Goal: Task Accomplishment & Management: Complete application form

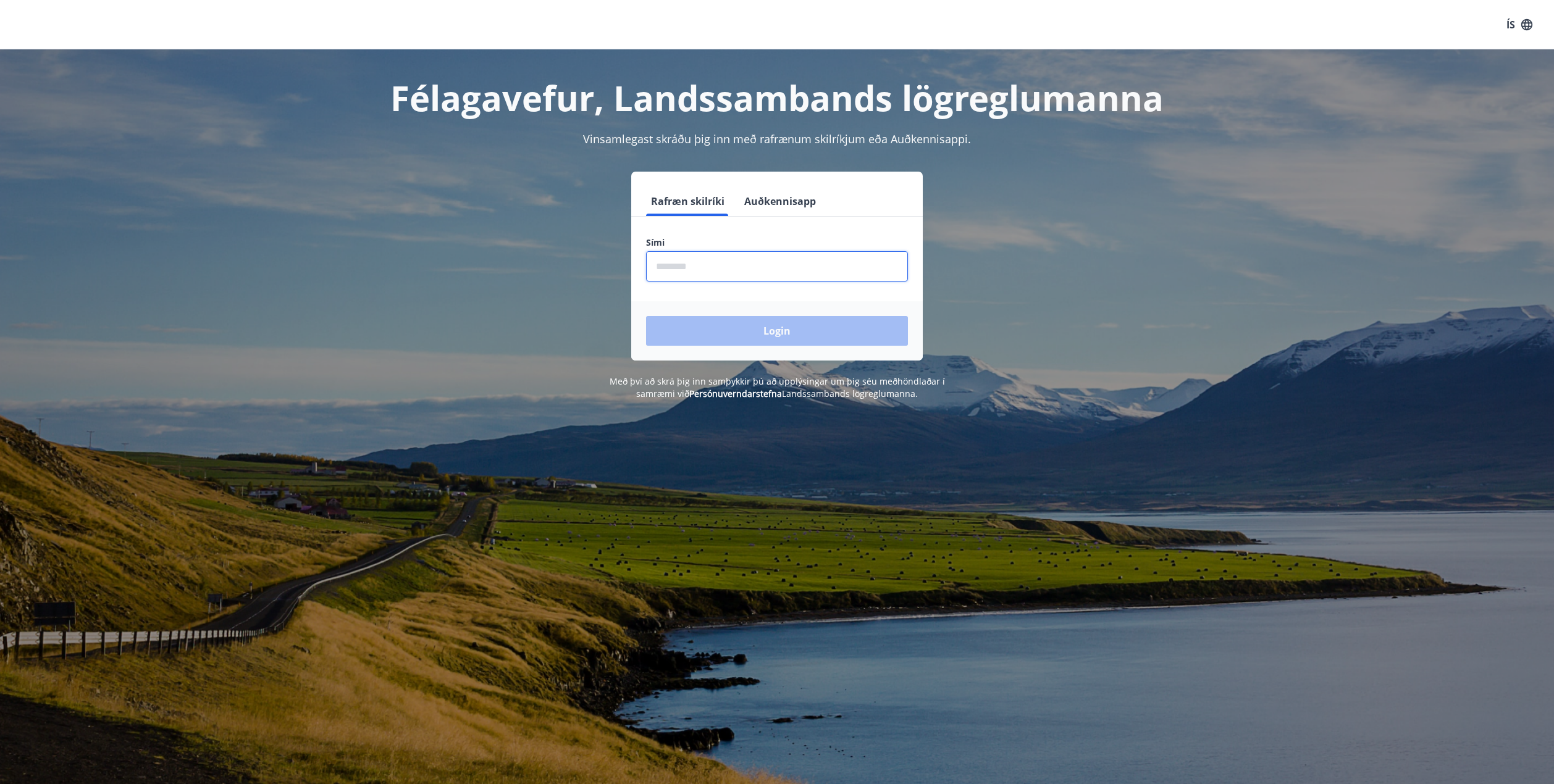
click at [689, 266] on input "phone" at bounding box center [777, 266] width 262 height 30
type input "********"
click at [646, 316] on button "Login" at bounding box center [777, 330] width 262 height 29
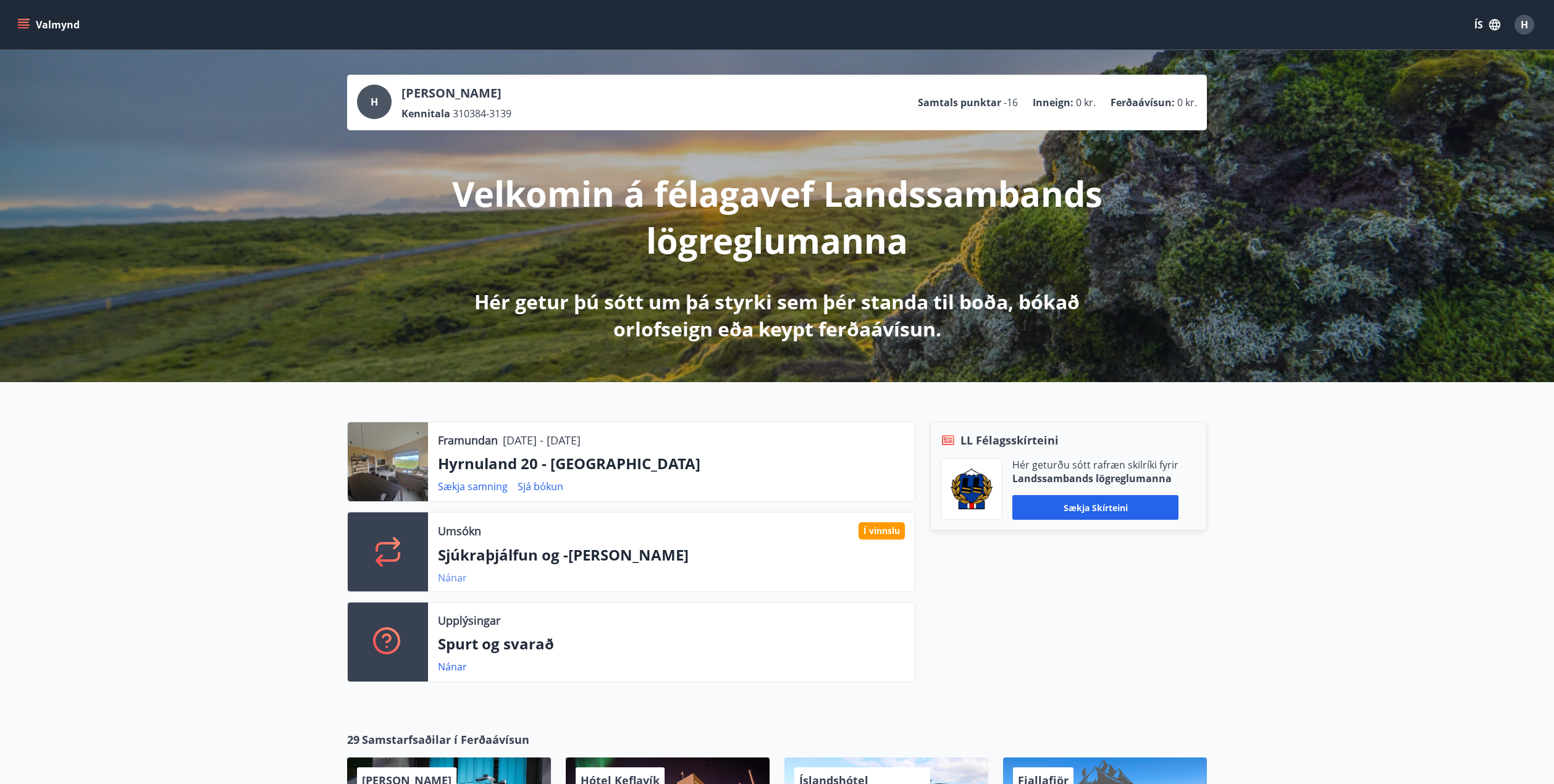
click at [449, 576] on link "Nánar" at bounding box center [452, 578] width 29 height 14
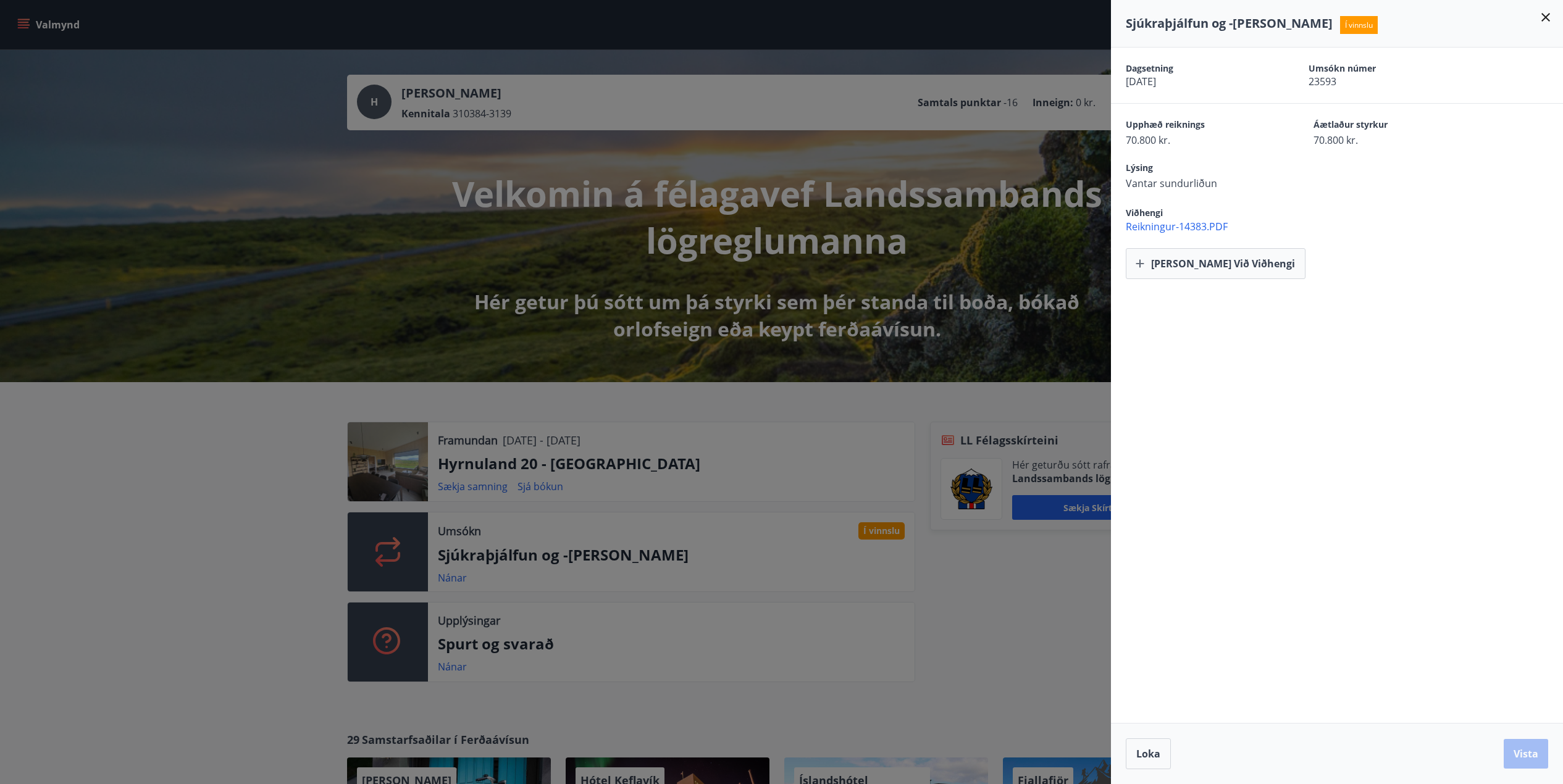
click at [1543, 20] on icon at bounding box center [1546, 17] width 9 height 9
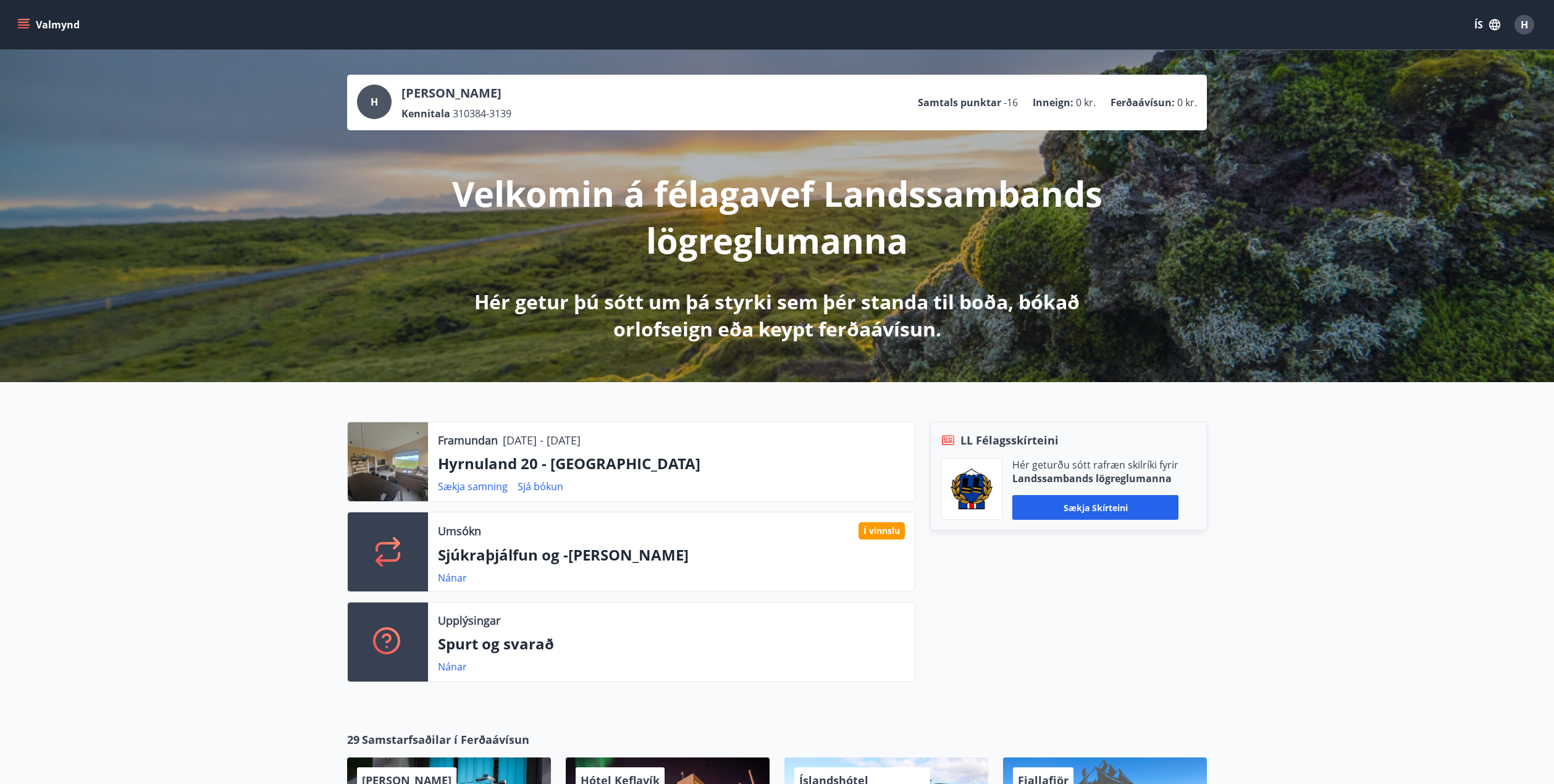
click at [27, 26] on icon "menu" at bounding box center [23, 24] width 12 height 12
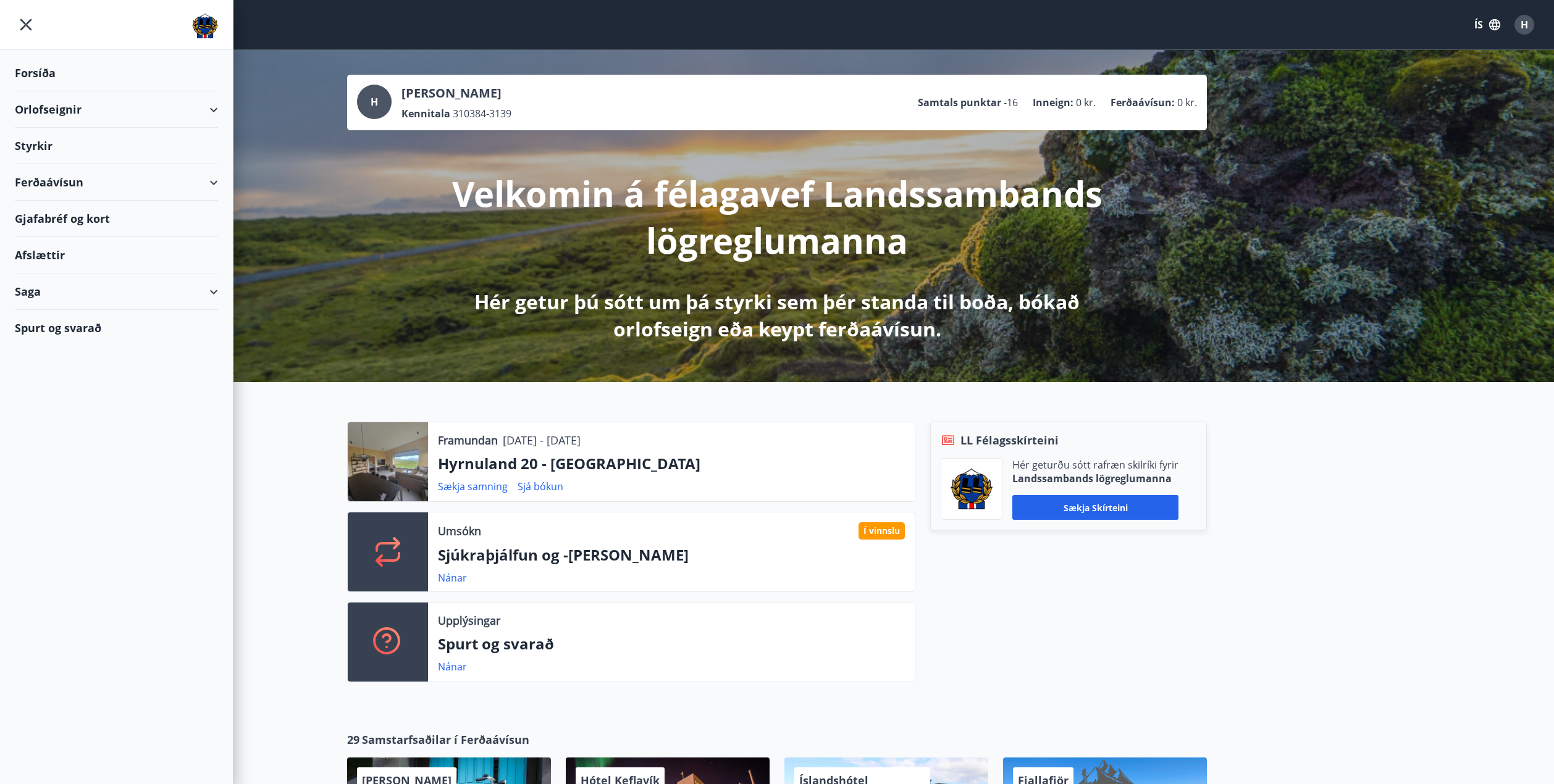
click at [98, 91] on div "Styrkir" at bounding box center [116, 73] width 203 height 37
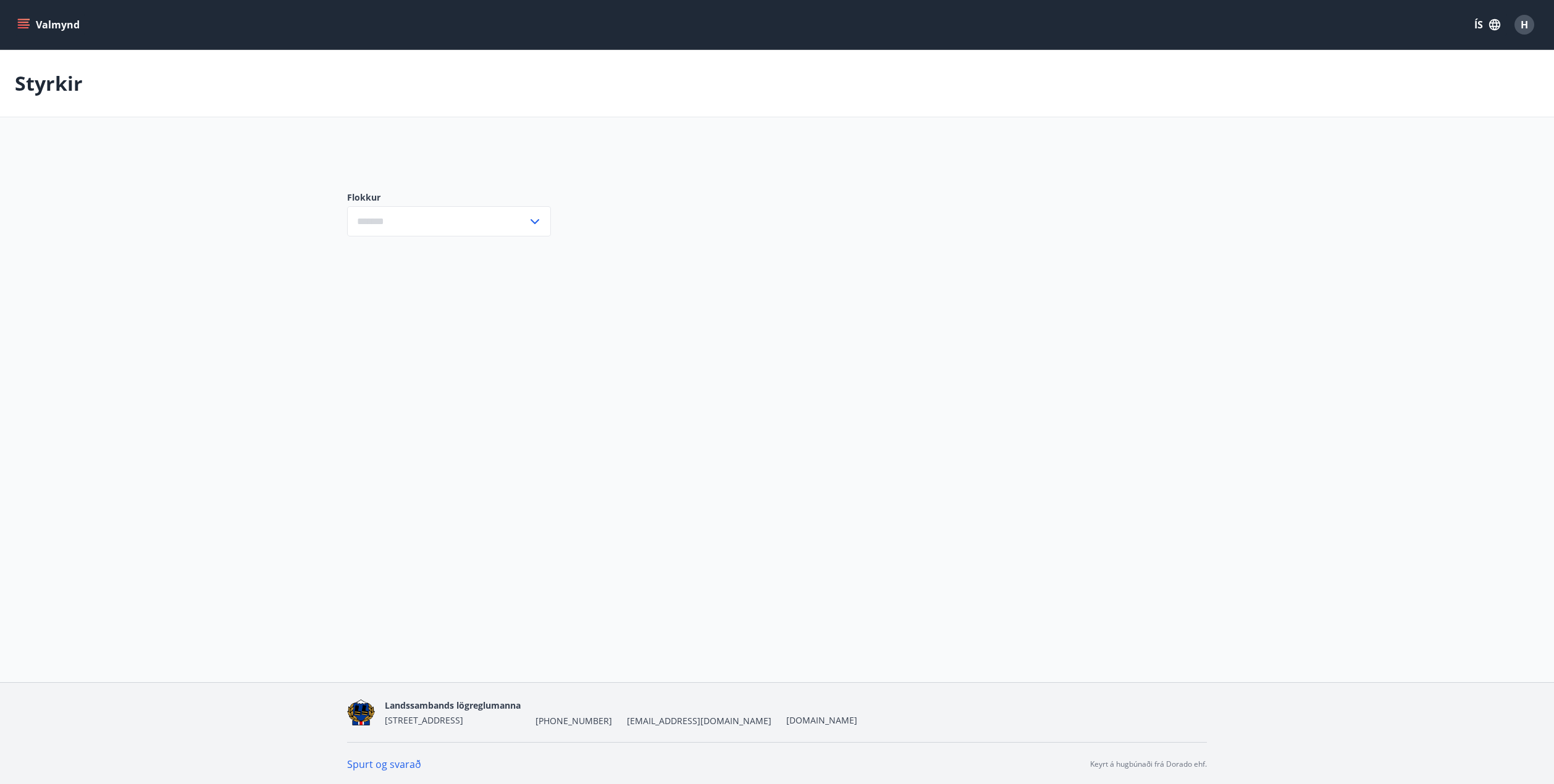
type input "***"
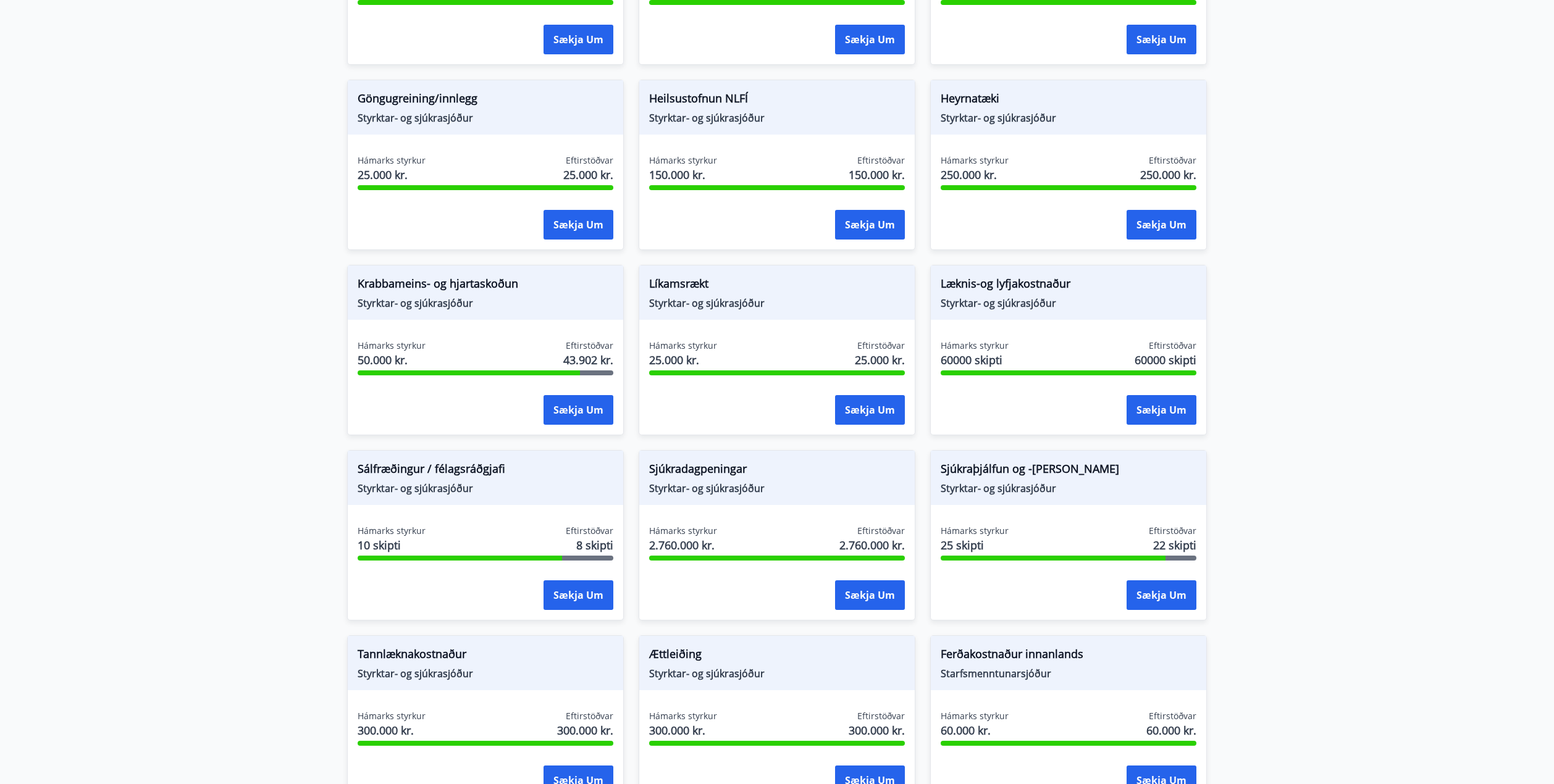
scroll to position [556, 0]
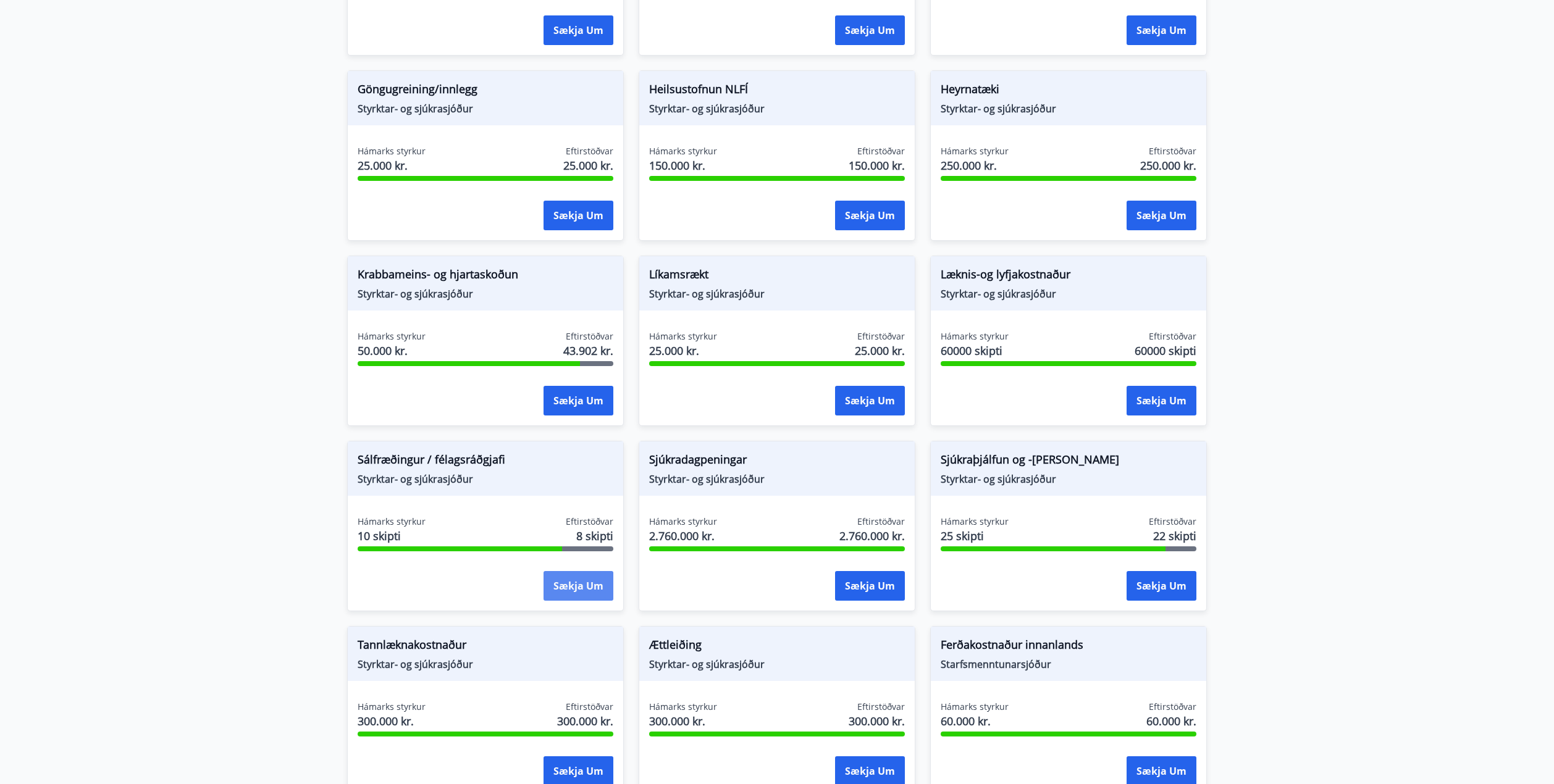
click at [585, 586] on button "Sækja um" at bounding box center [578, 586] width 70 height 29
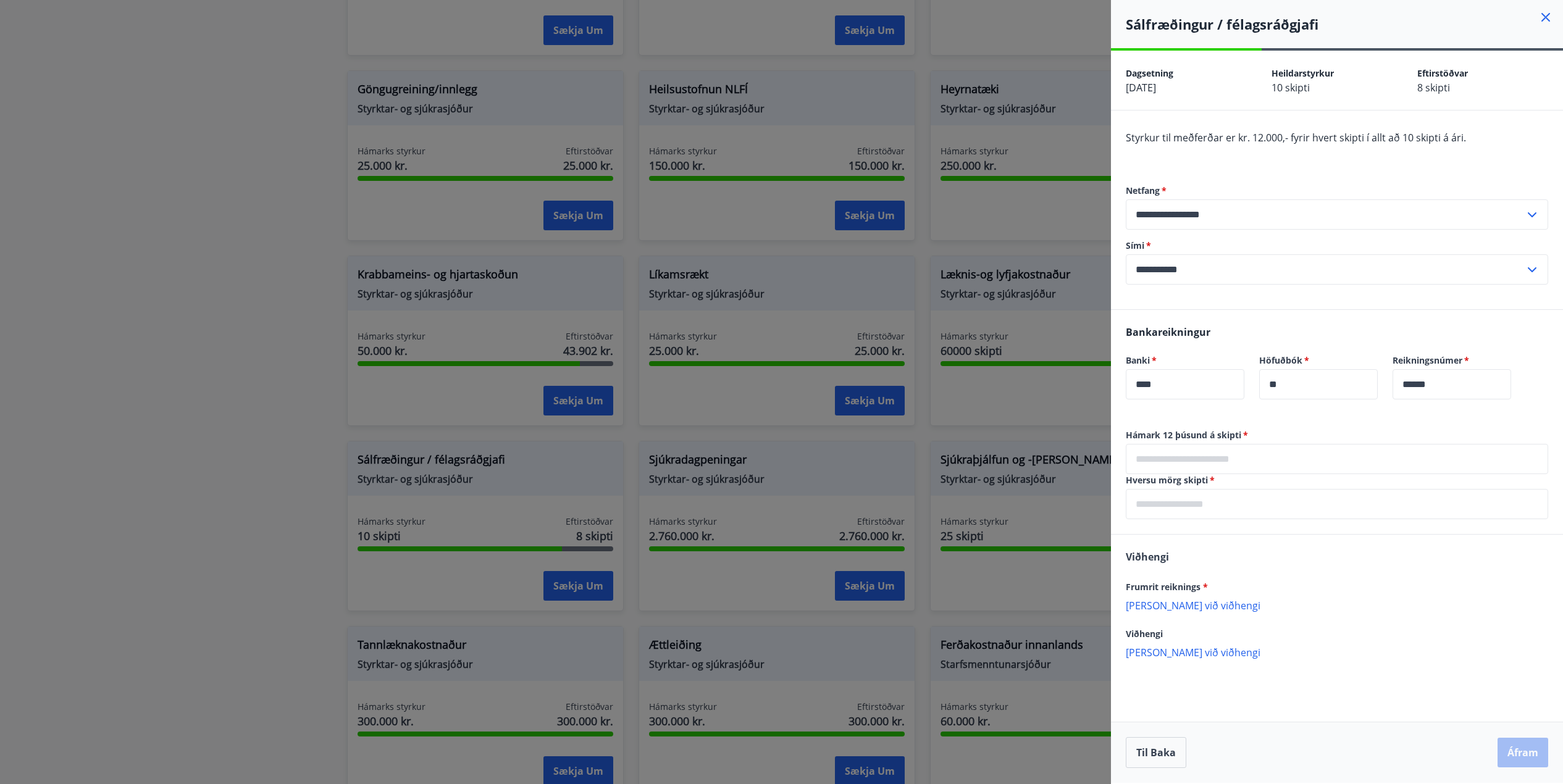
click at [1547, 20] on icon at bounding box center [1546, 17] width 15 height 15
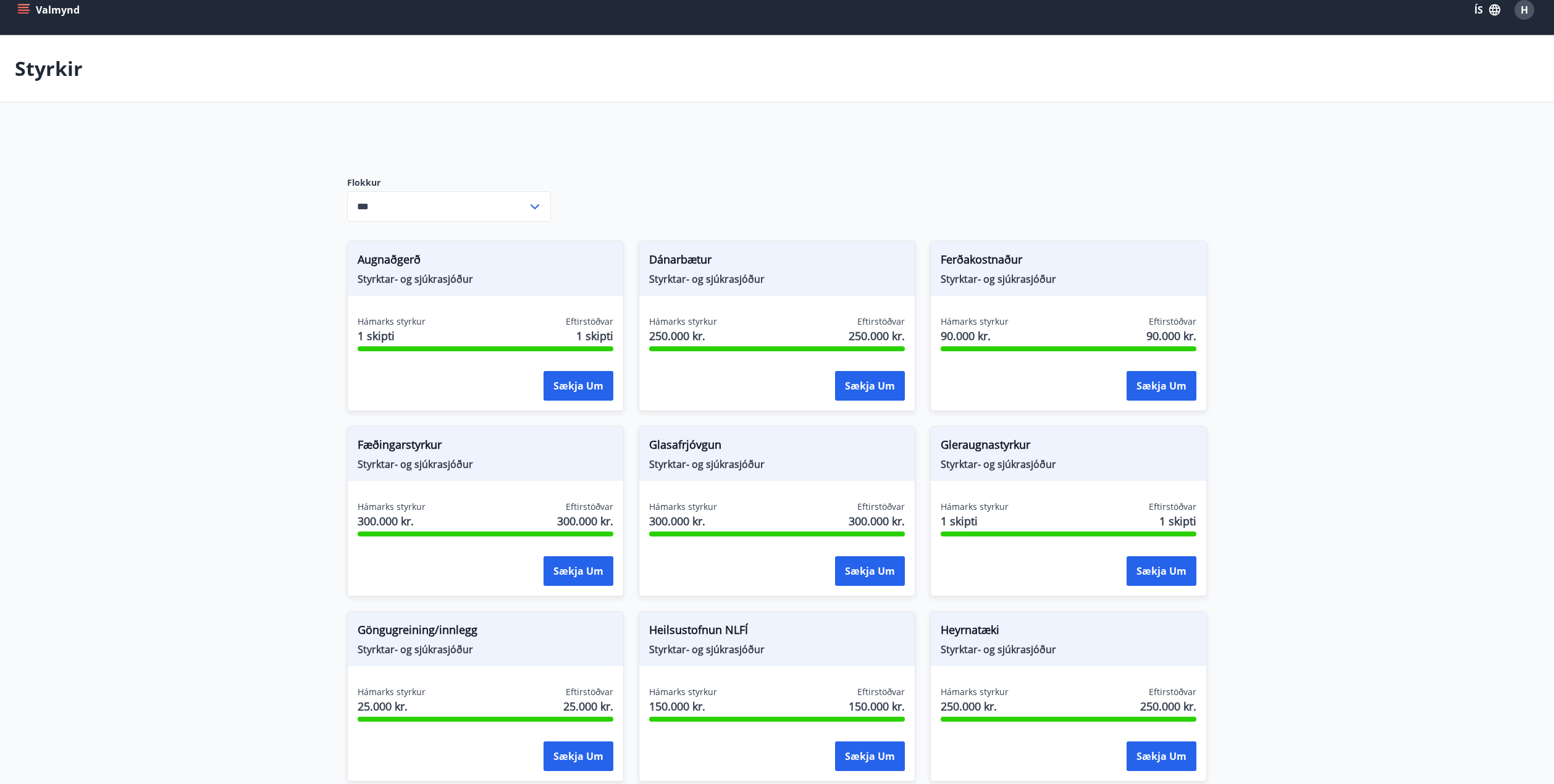
scroll to position [0, 0]
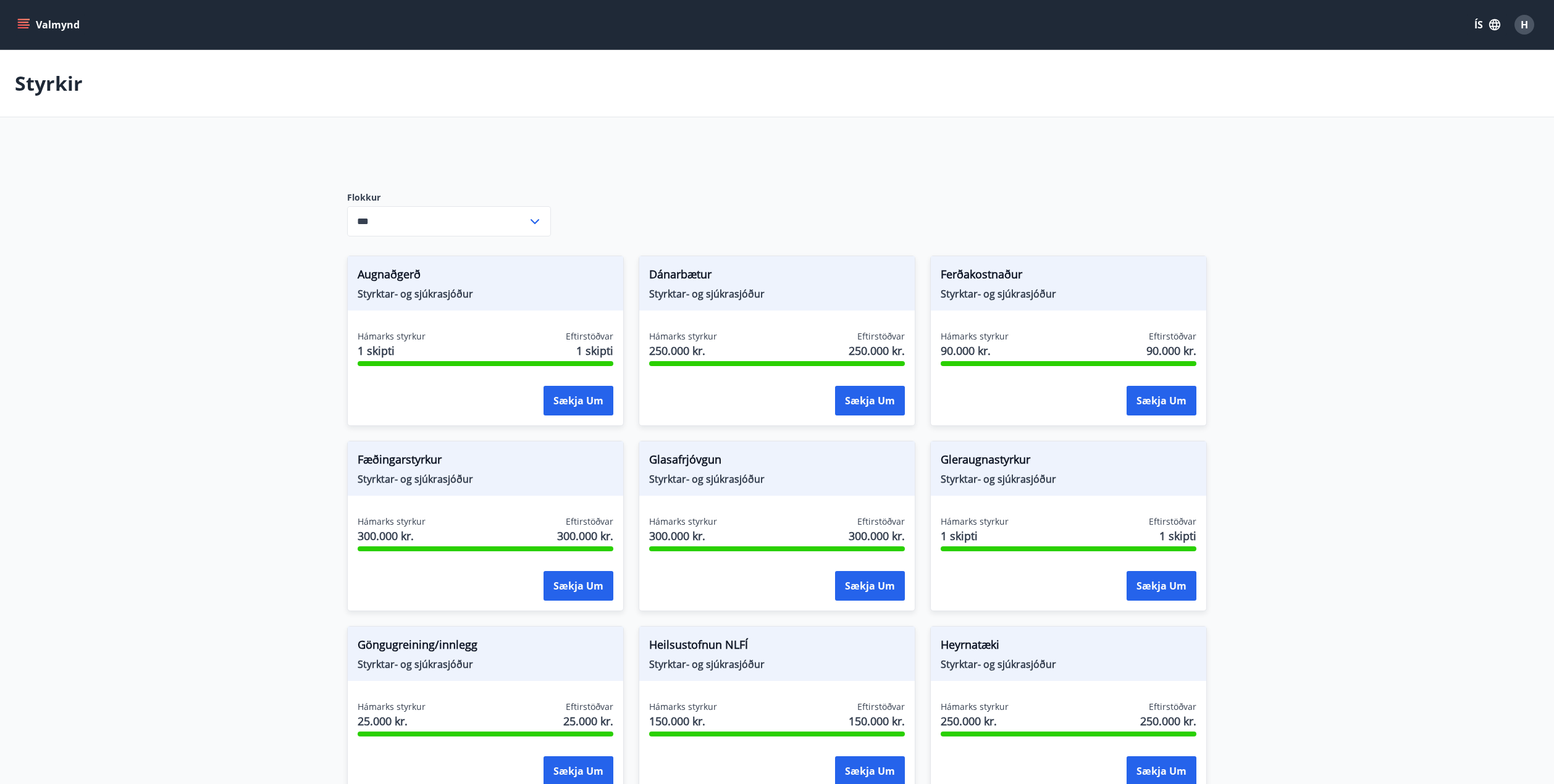
click at [14, 26] on div "Valmynd ÍS H" at bounding box center [777, 24] width 1554 height 50
click at [21, 22] on icon "menu" at bounding box center [23, 22] width 11 height 1
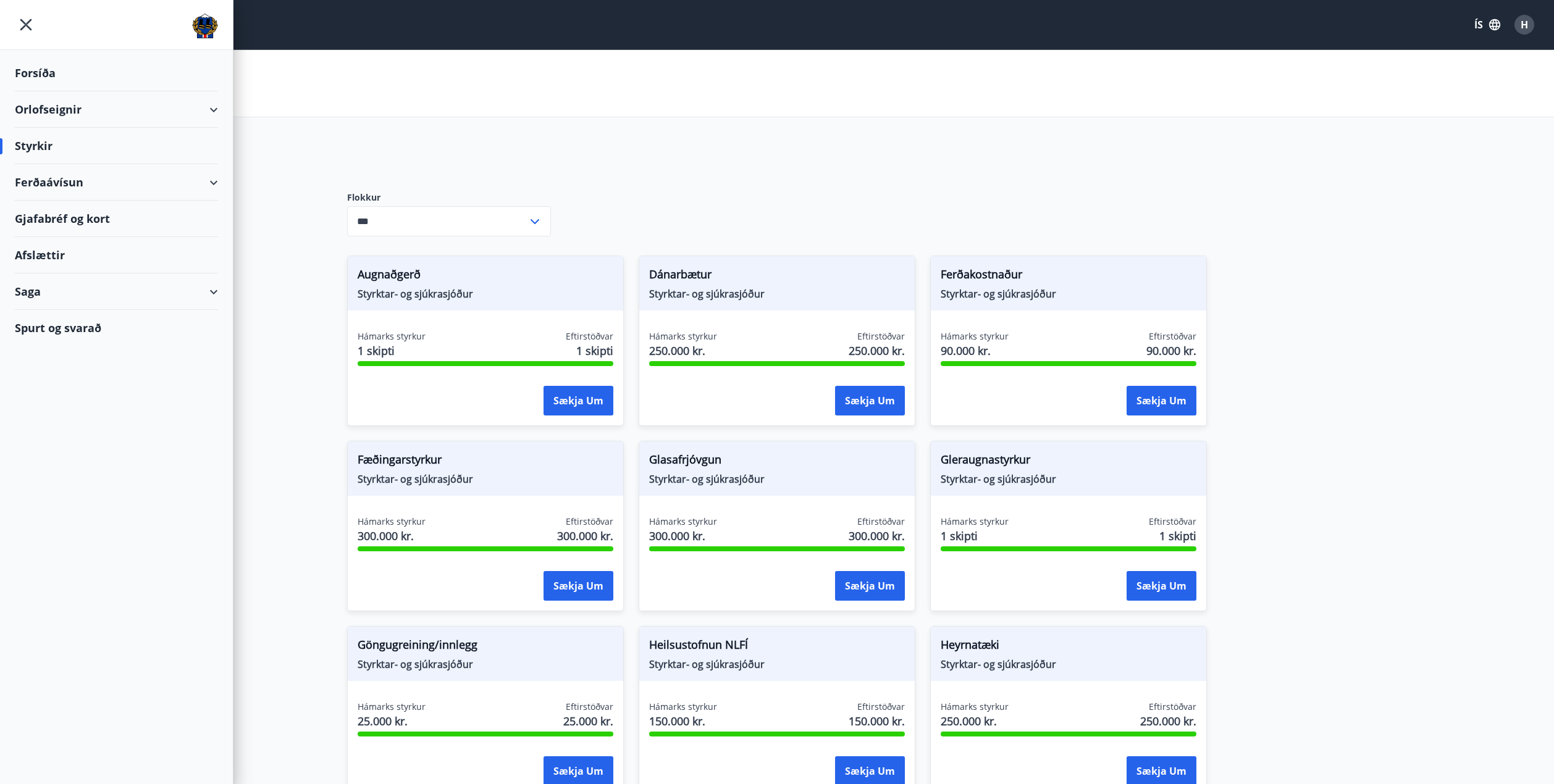
click at [80, 308] on div "Saga" at bounding box center [116, 291] width 203 height 37
click at [68, 447] on div "Styrkjasaga" at bounding box center [116, 452] width 183 height 26
